Goal: Task Accomplishment & Management: Manage account settings

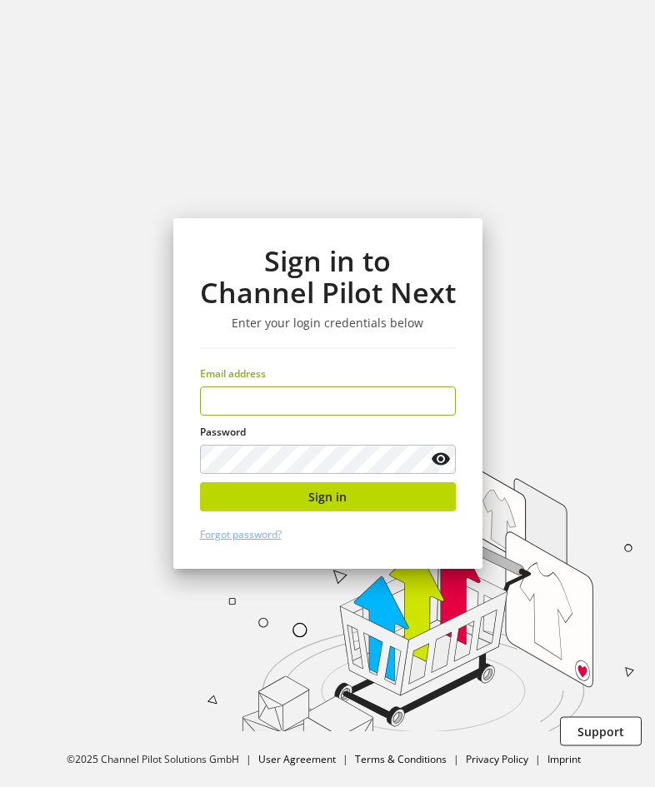
click at [311, 407] on input "email" at bounding box center [328, 400] width 256 height 29
click at [368, 406] on input "email" at bounding box center [328, 400] width 256 height 29
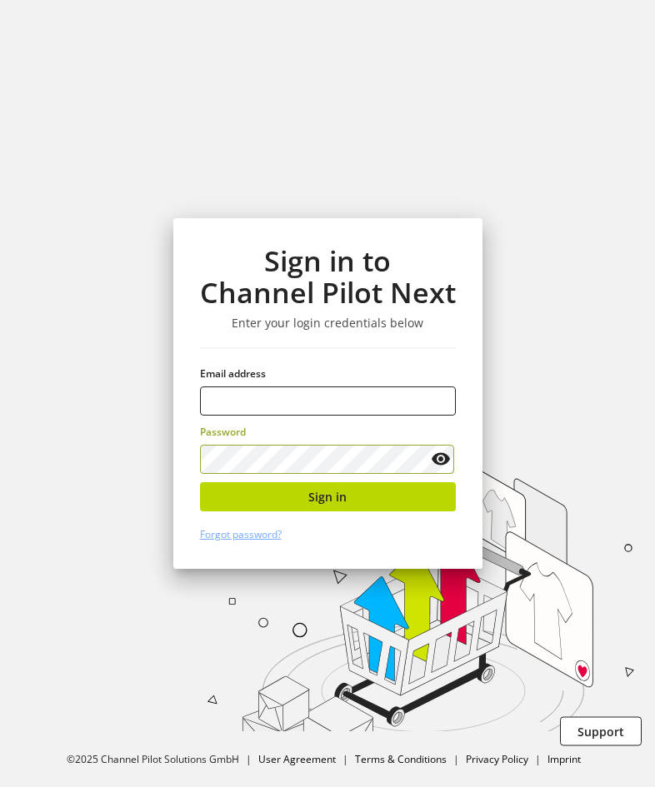
type input "**********"
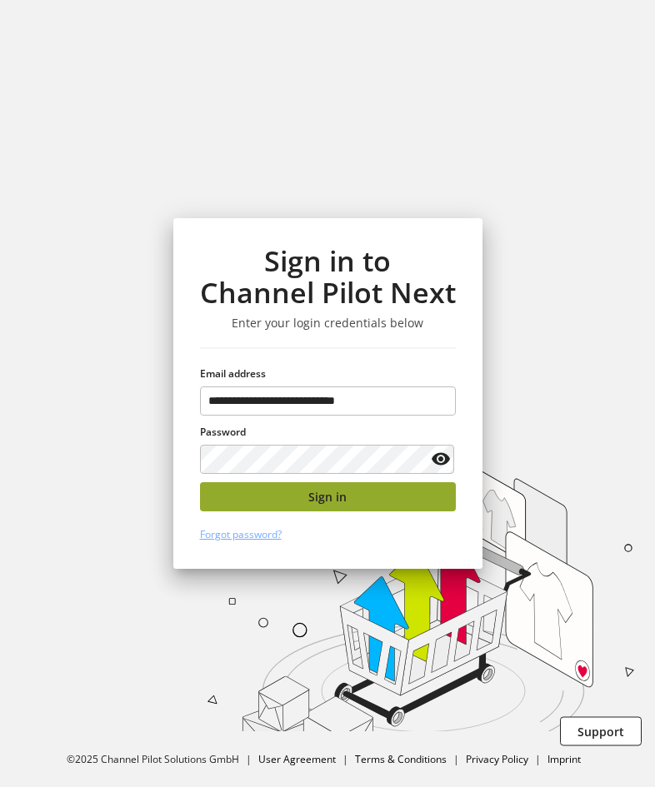
click at [354, 497] on button "Sign in" at bounding box center [328, 496] width 256 height 29
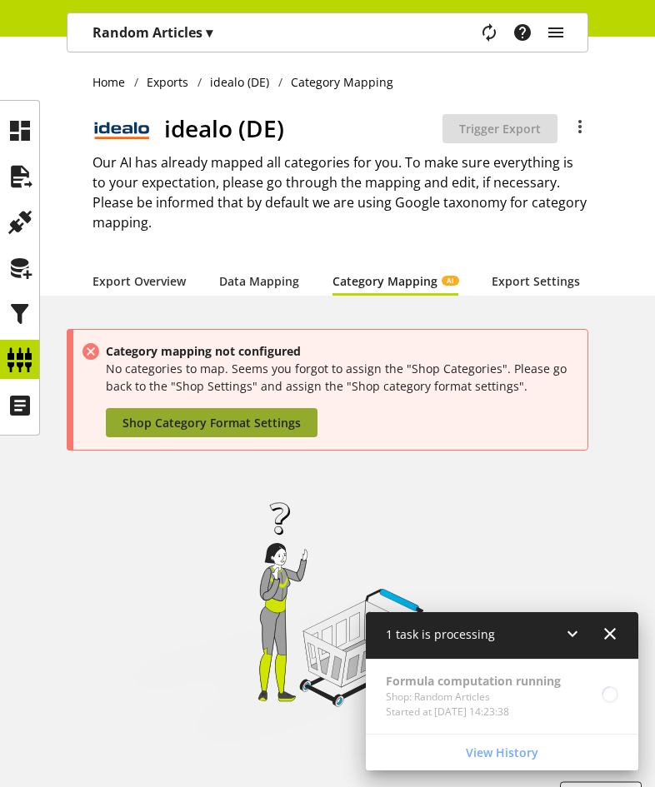
click at [228, 431] on span "Shop Category Format Settings" at bounding box center [211, 422] width 178 height 17
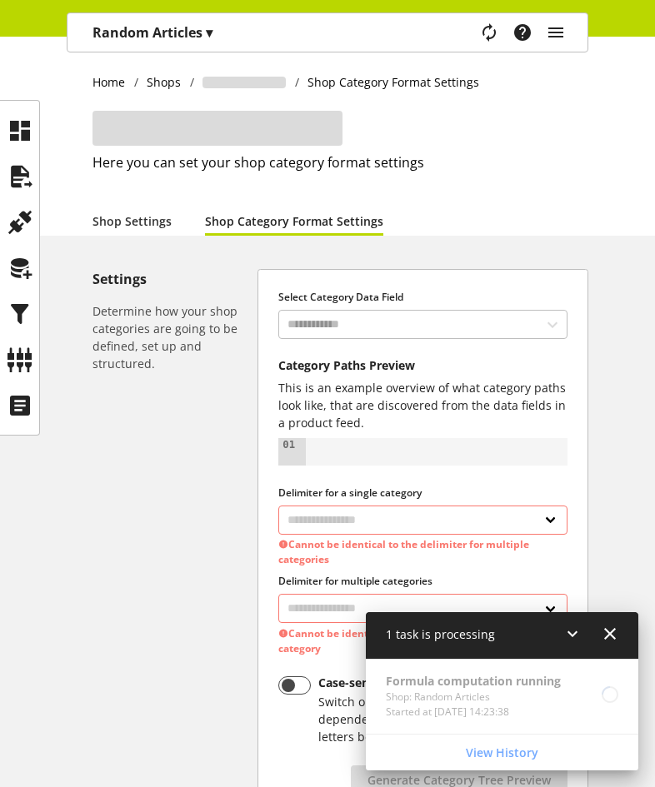
select select "*"
select select
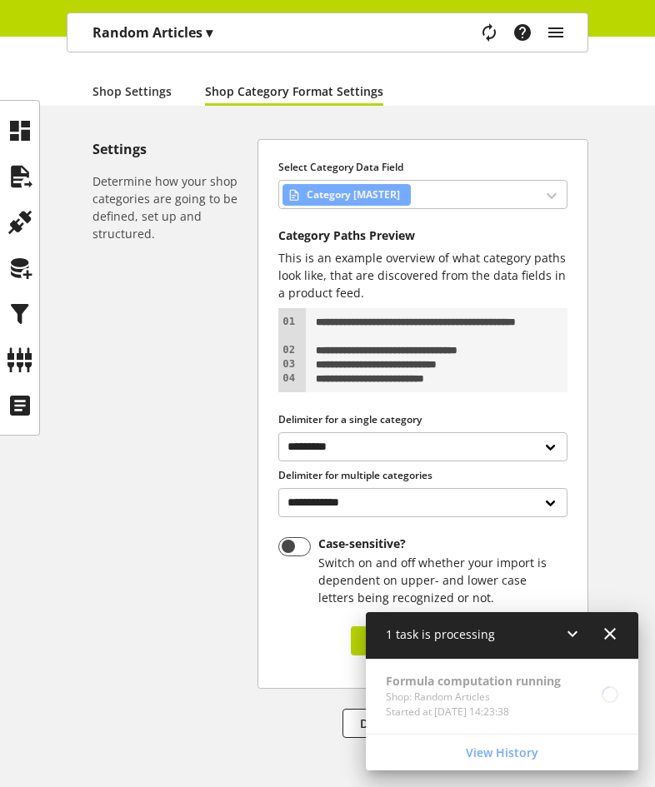
scroll to position [203, 0]
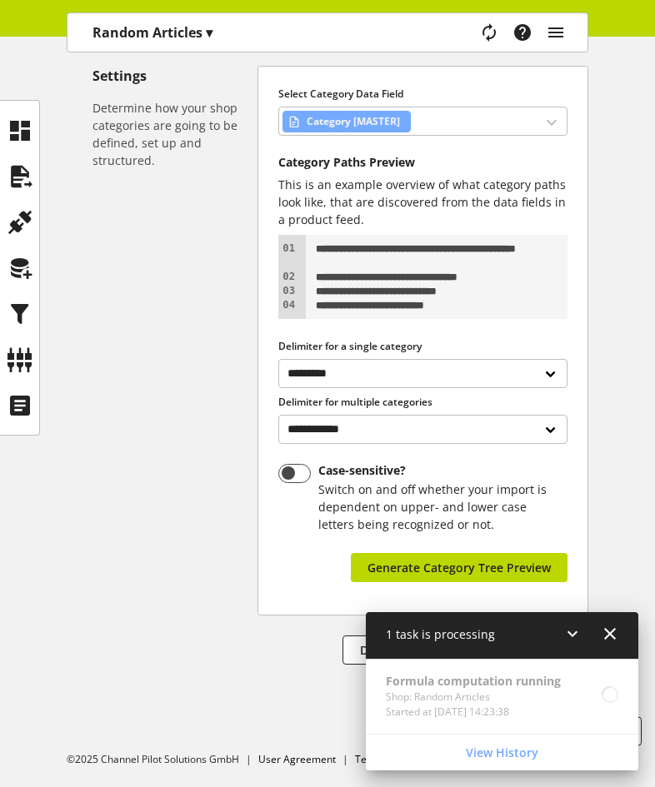
click at [577, 631] on icon at bounding box center [572, 634] width 20 height 30
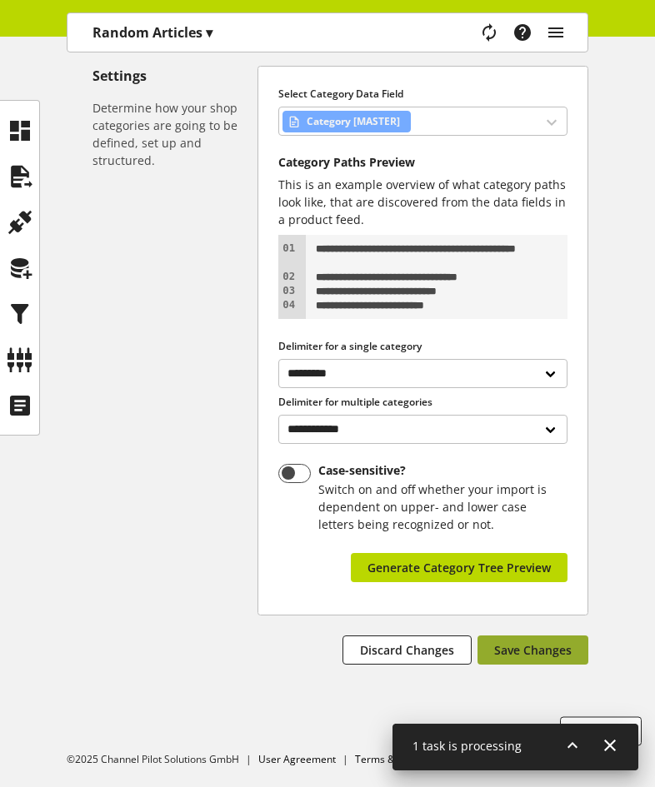
click at [560, 654] on span "Save Changes" at bounding box center [532, 649] width 77 height 17
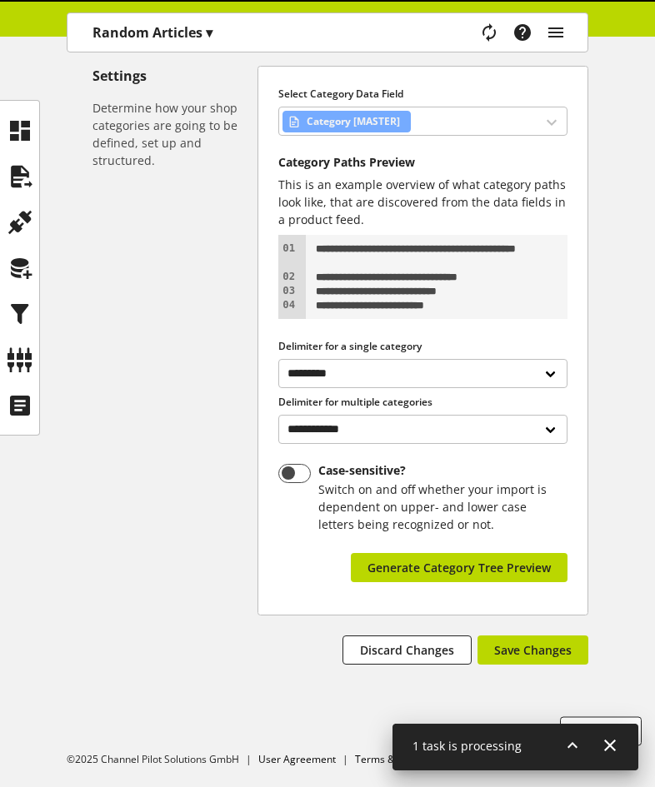
click at [577, 741] on icon at bounding box center [572, 745] width 20 height 30
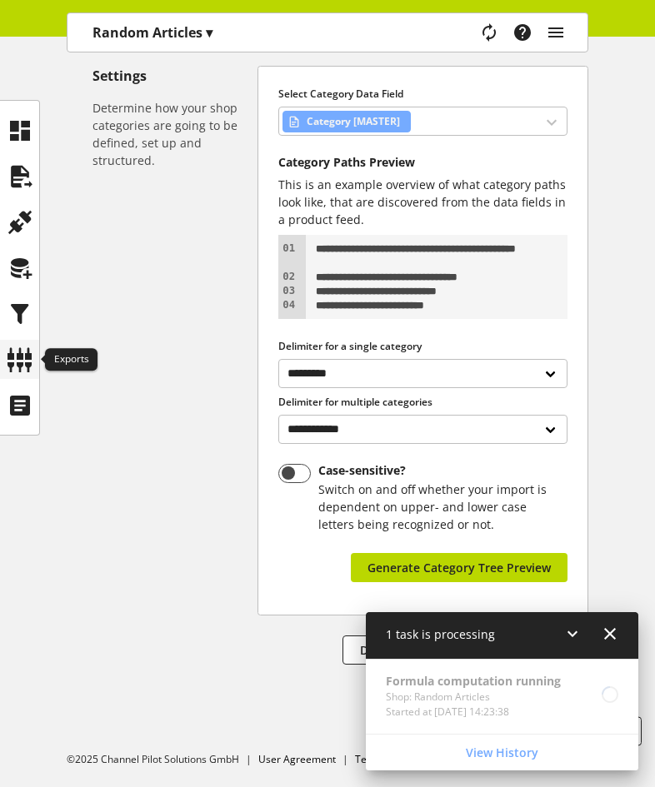
click at [25, 351] on icon at bounding box center [20, 359] width 27 height 33
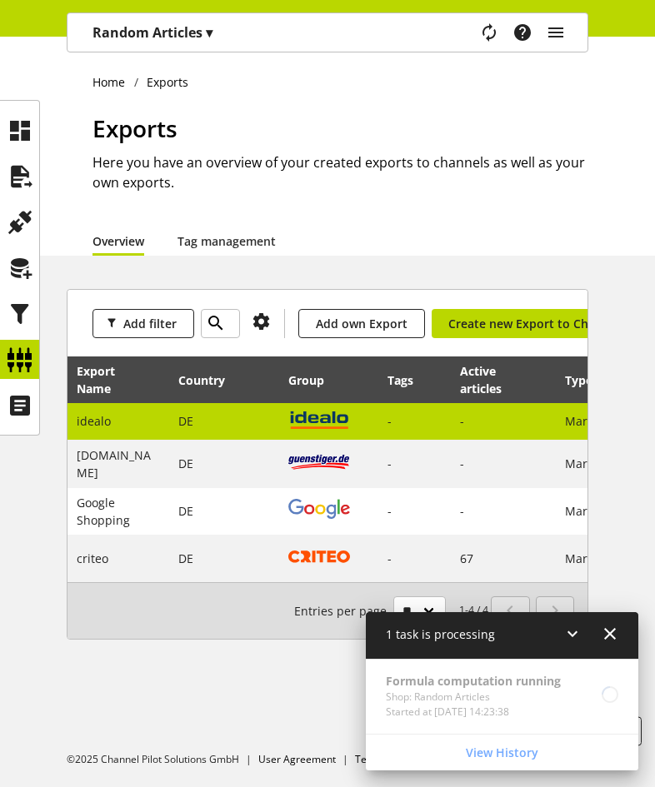
click at [169, 422] on td "DE" at bounding box center [224, 421] width 110 height 37
select select "********"
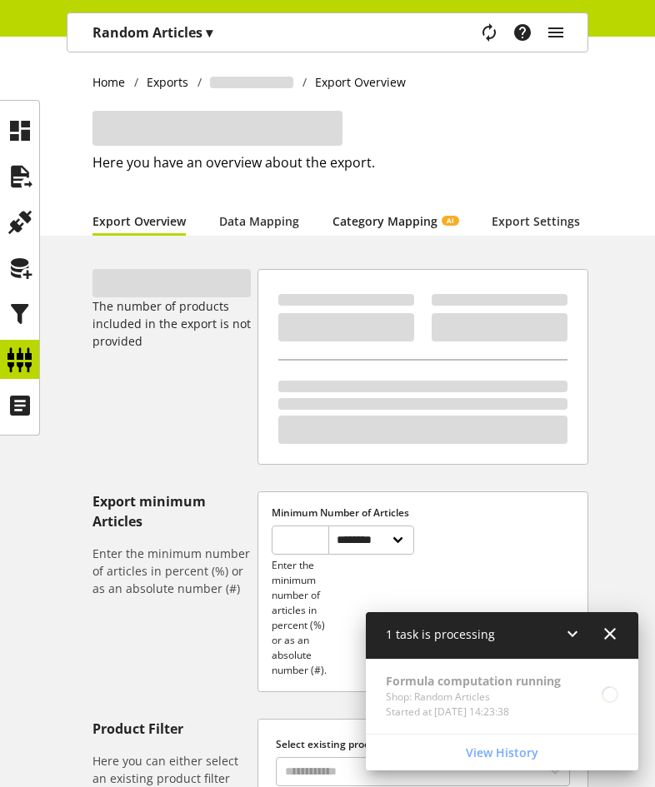
click at [383, 224] on link "Category Mapping AI" at bounding box center [395, 220] width 126 height 17
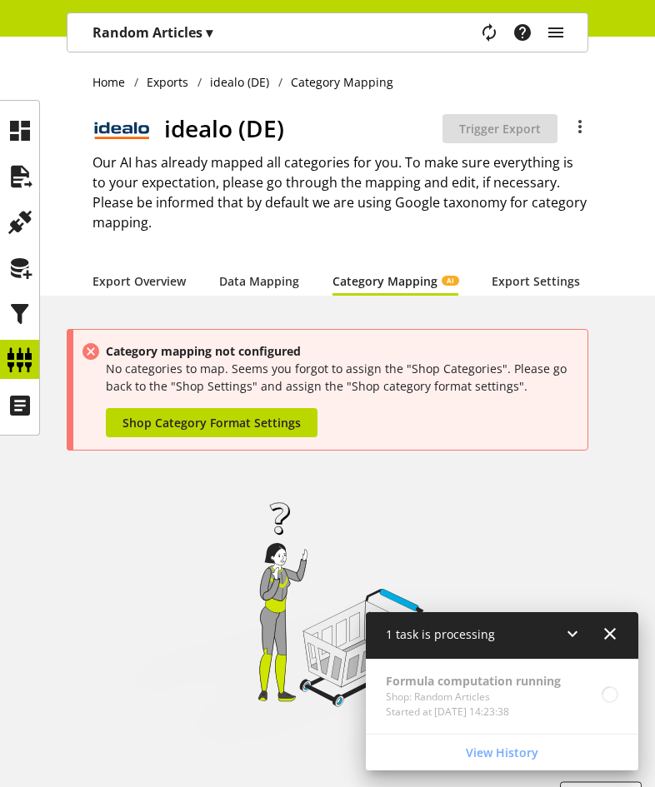
click at [189, 36] on p "Random Articles ▾" at bounding box center [152, 32] width 120 height 20
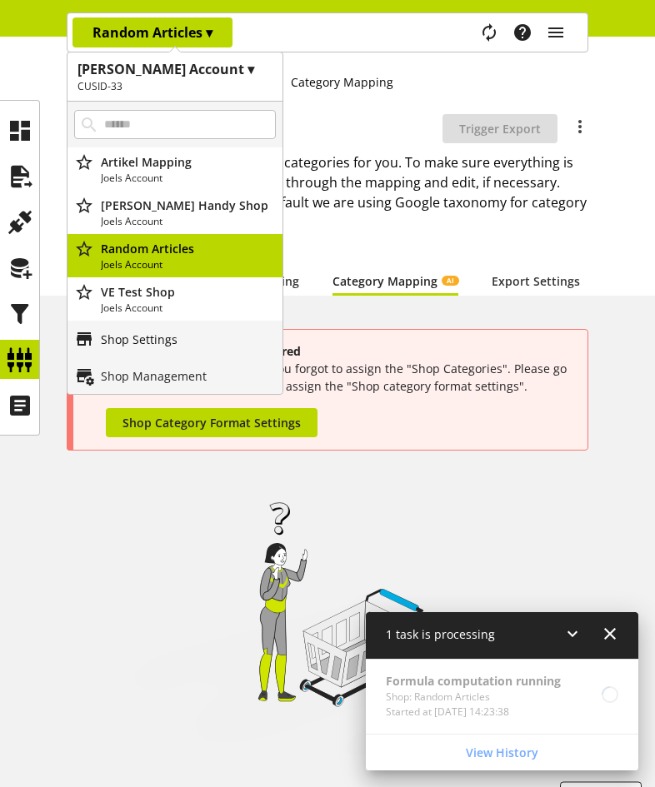
click at [201, 326] on link "Shop Settings" at bounding box center [174, 339] width 215 height 37
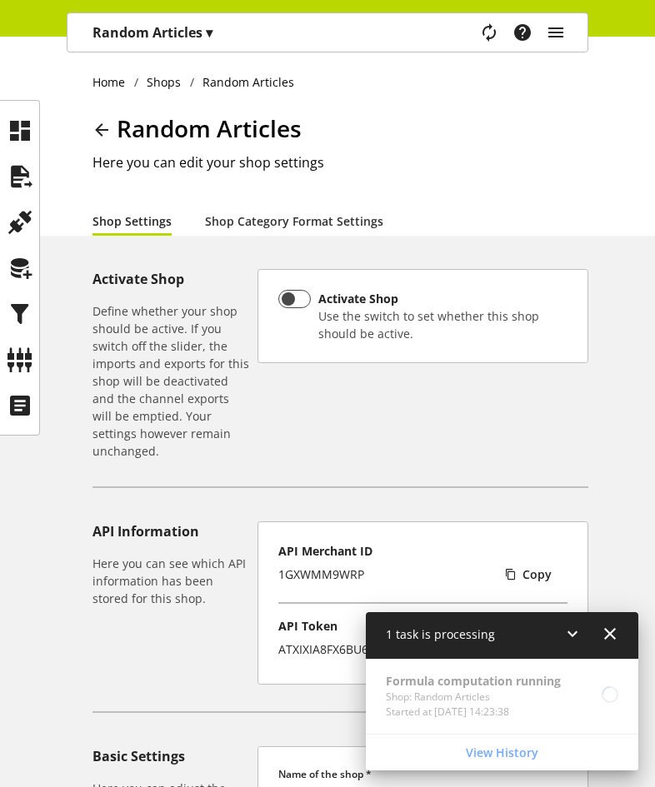
scroll to position [54, 0]
click at [258, 222] on link "Shop Category Format Settings" at bounding box center [294, 220] width 178 height 17
select select "*"
select select
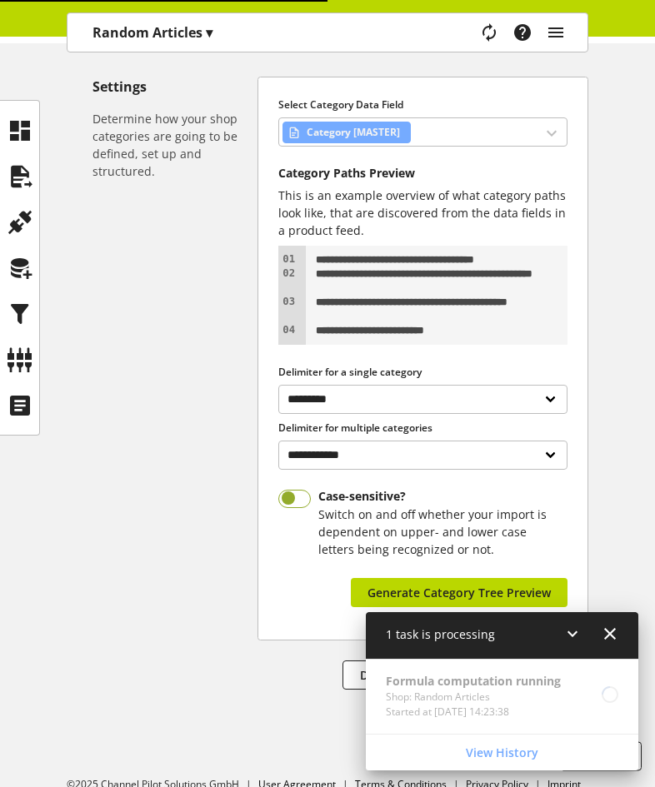
scroll to position [217, 0]
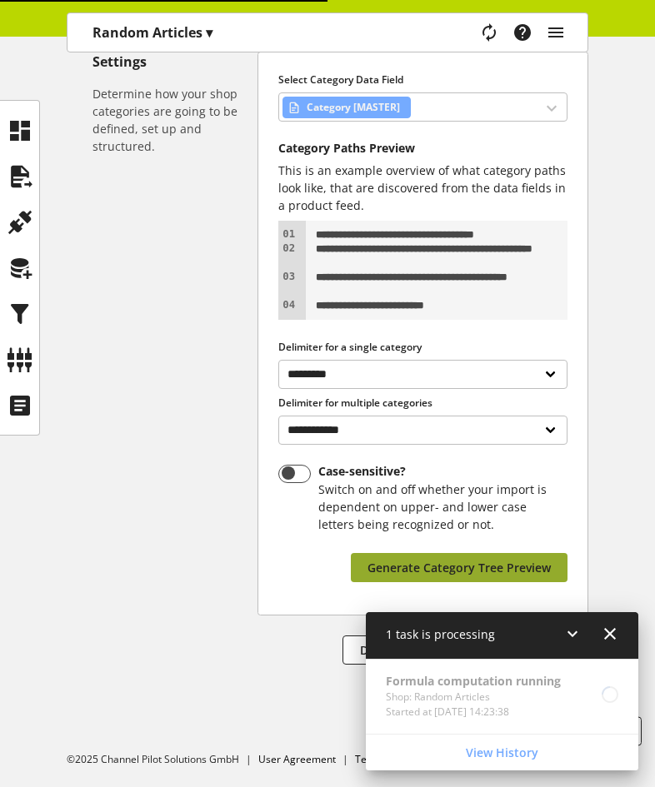
click at [528, 560] on span "Generate Category Tree Preview" at bounding box center [458, 567] width 183 height 17
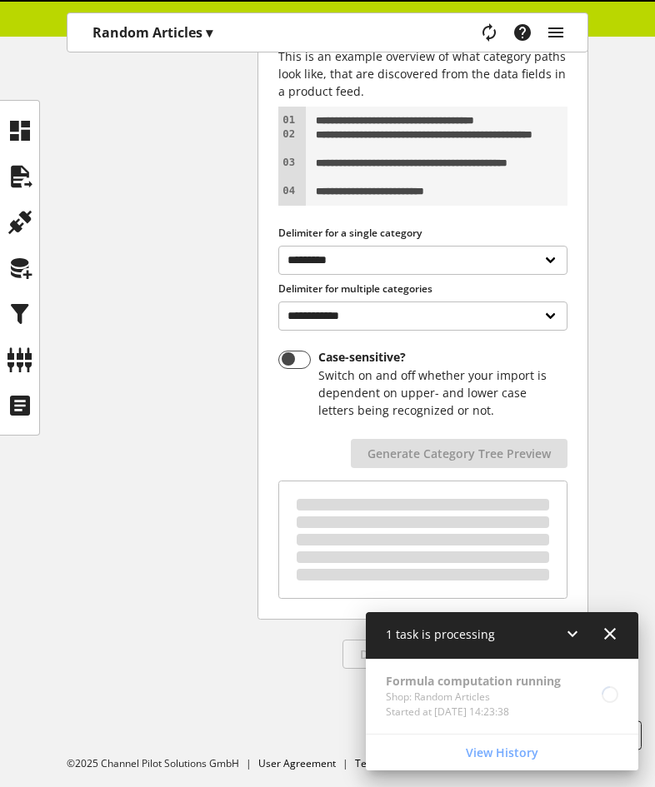
scroll to position [336, 0]
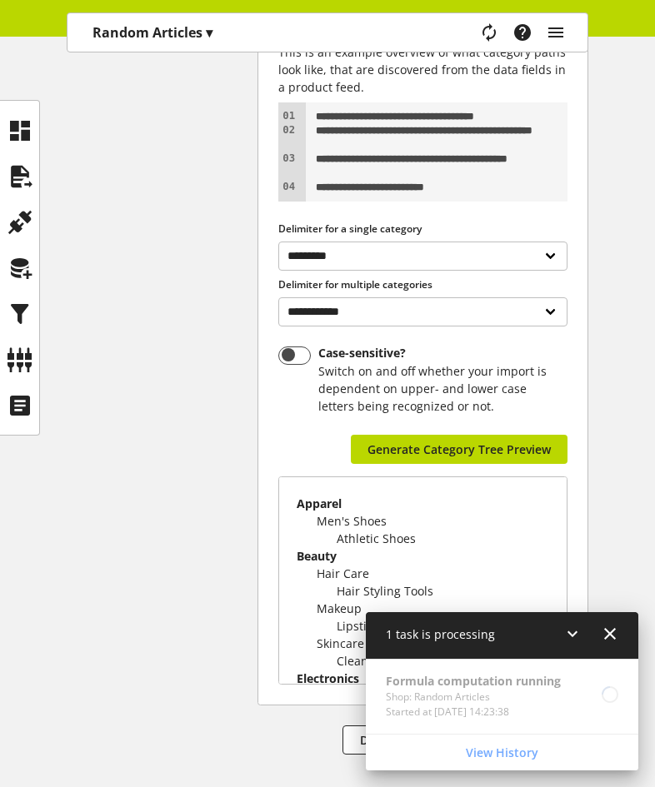
click at [570, 630] on icon at bounding box center [572, 634] width 20 height 30
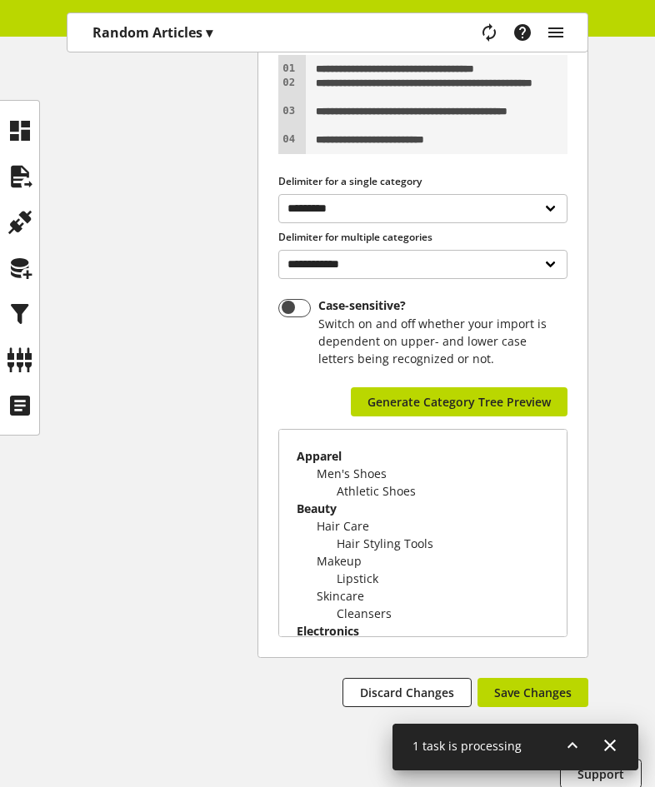
scroll to position [426, 0]
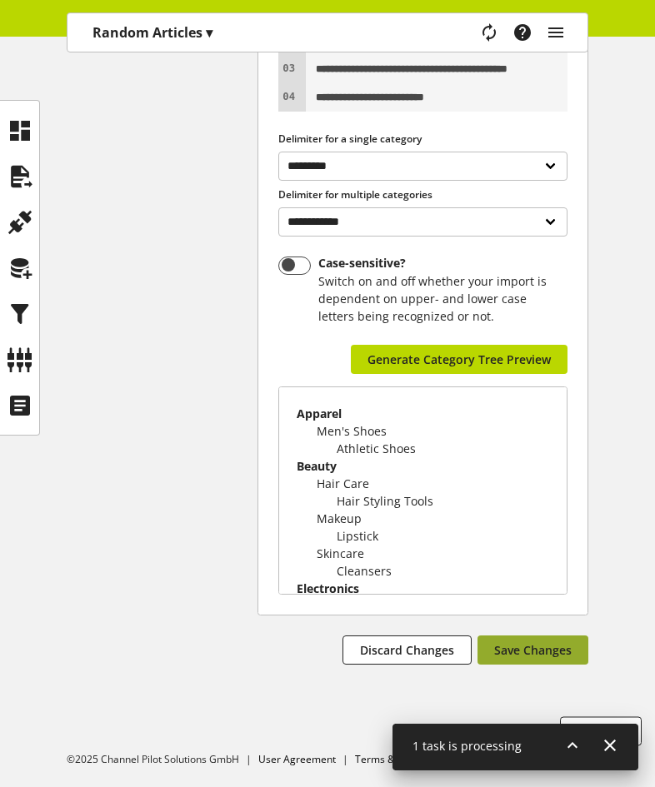
click at [556, 651] on span "Save Changes" at bounding box center [532, 649] width 77 height 17
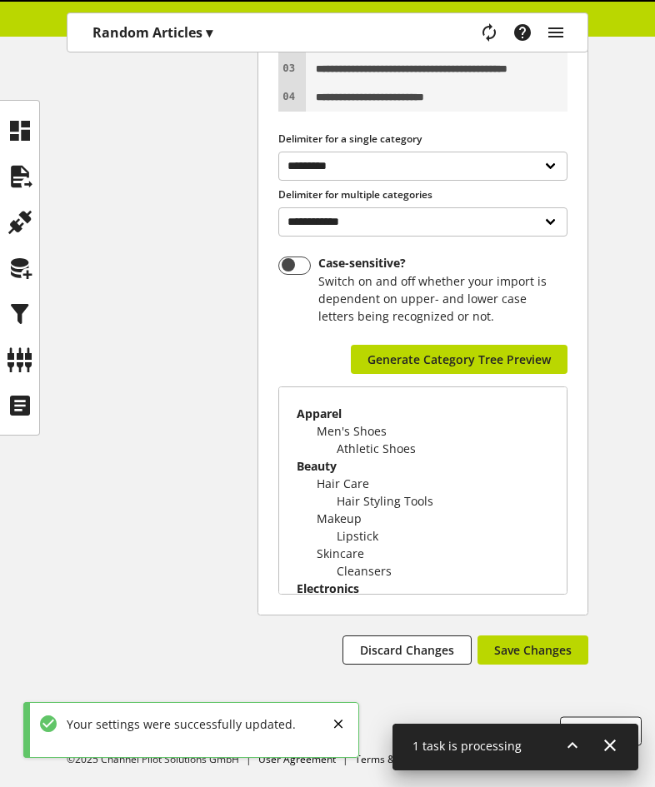
click at [566, 740] on icon at bounding box center [572, 745] width 20 height 30
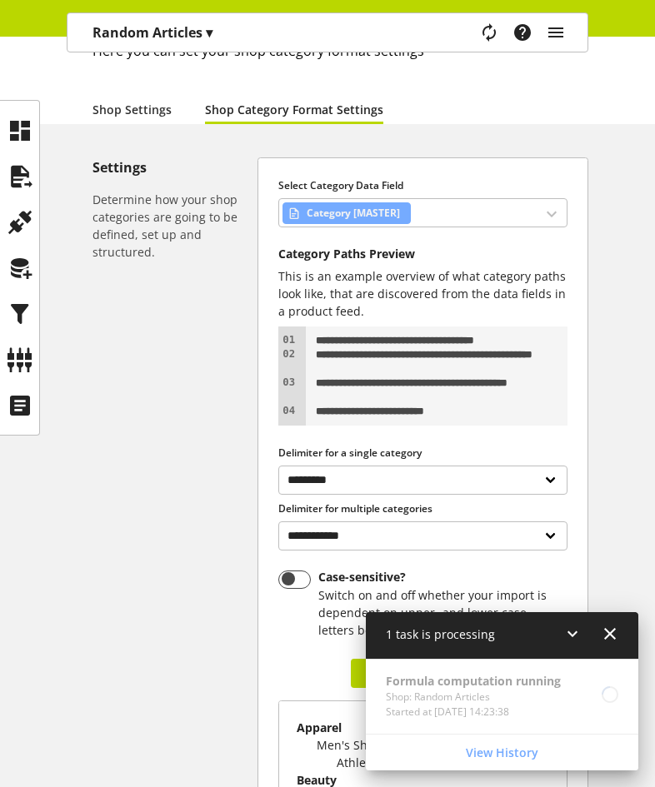
scroll to position [92, 0]
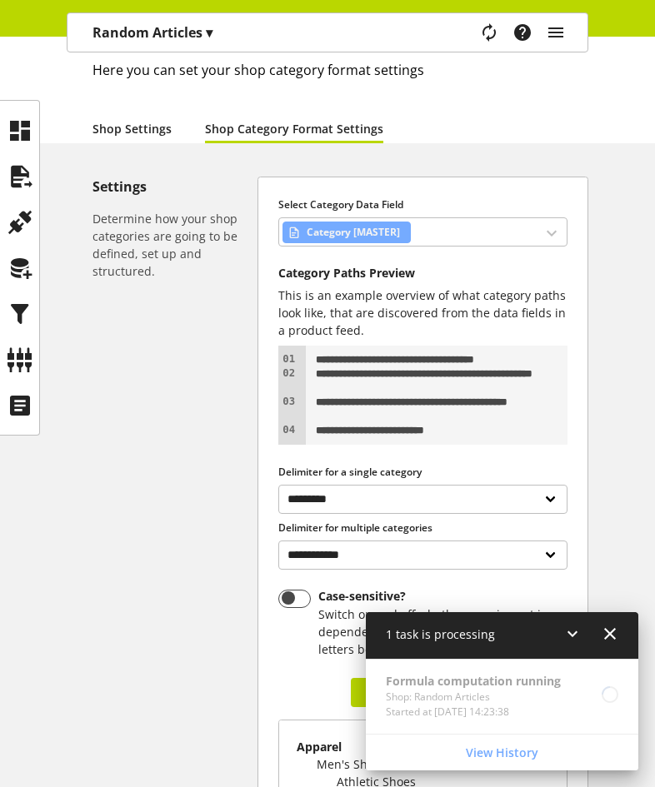
click at [120, 126] on link "Shop Settings" at bounding box center [131, 128] width 79 height 17
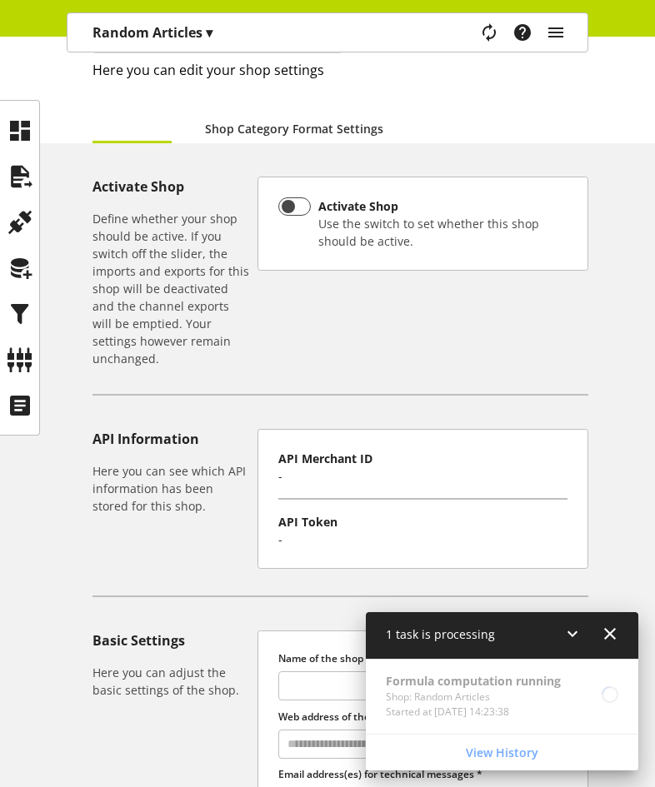
type input "**********"
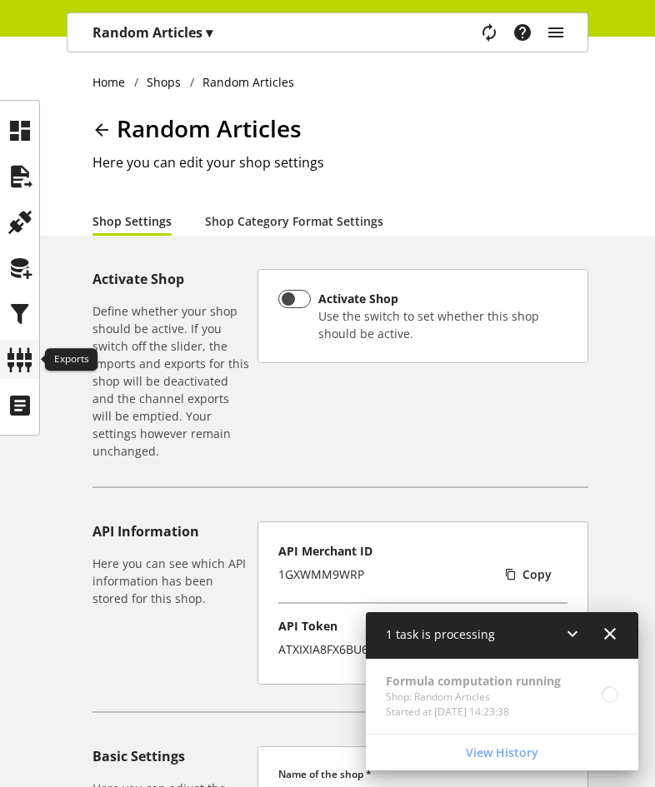
click at [27, 354] on icon at bounding box center [20, 359] width 27 height 33
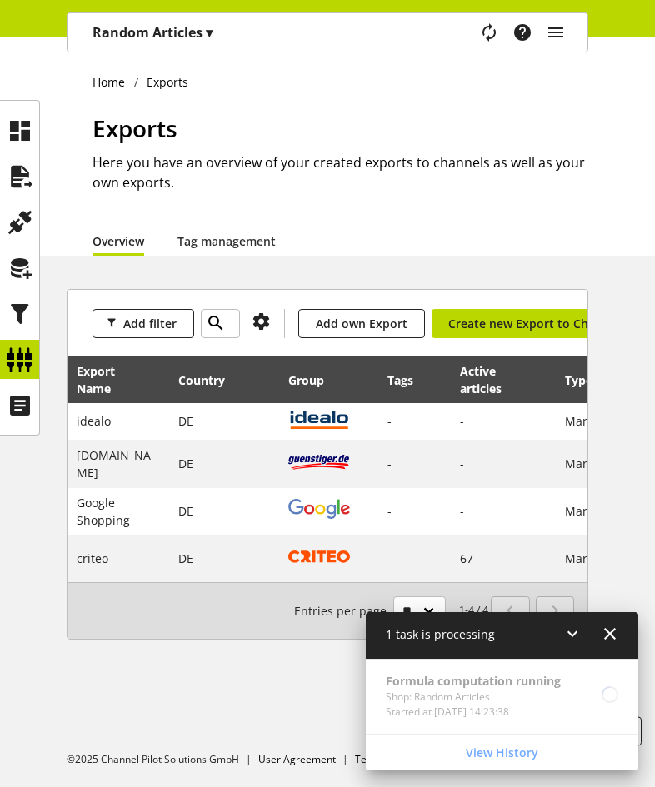
scroll to position [54, 0]
